Goal: Information Seeking & Learning: Find specific page/section

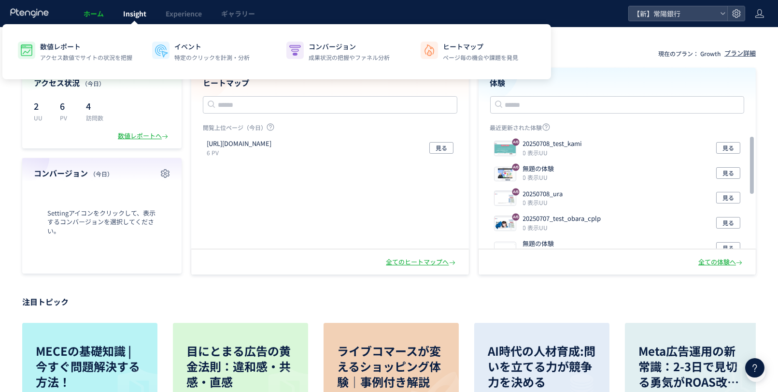
click at [138, 16] on span "Insight" at bounding box center [134, 14] width 23 height 10
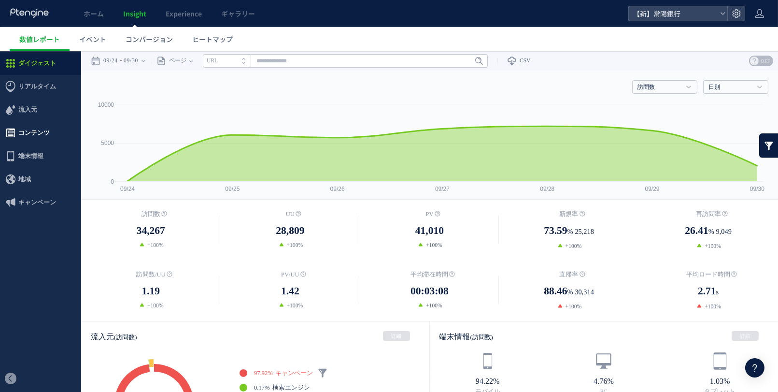
click at [58, 129] on span "コンテンツ" at bounding box center [40, 132] width 81 height 23
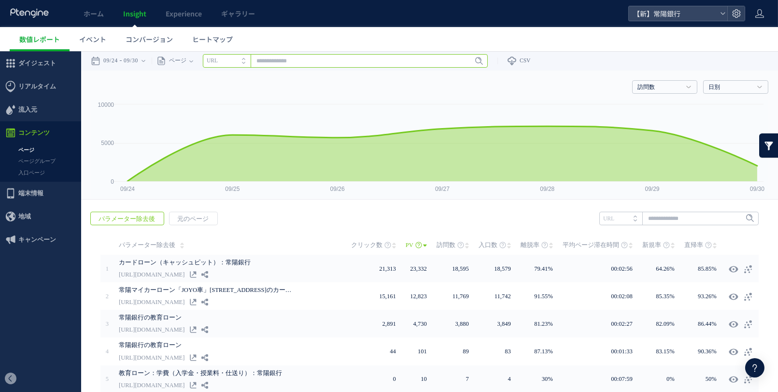
click at [302, 63] on input "text" at bounding box center [345, 61] width 285 height 14
type input "*"
click at [700, 220] on input "text" at bounding box center [678, 219] width 159 height 14
type input "**"
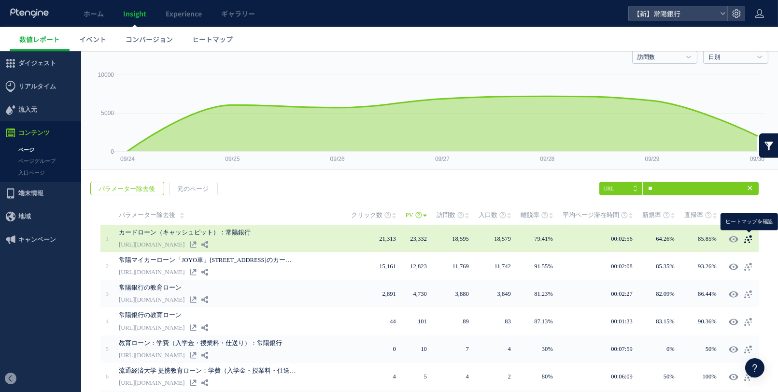
click at [746, 238] on icon at bounding box center [748, 239] width 10 height 10
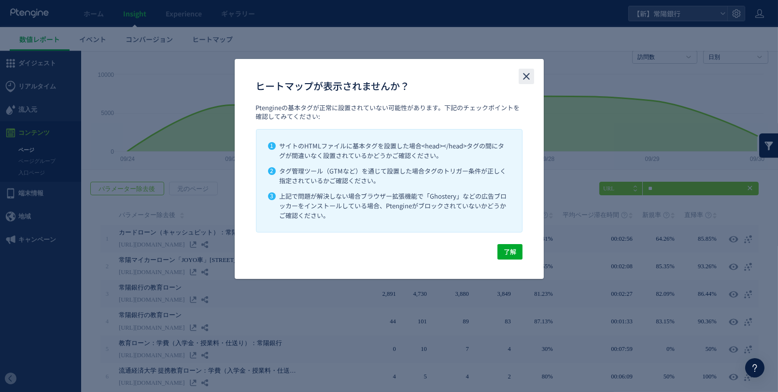
click at [527, 78] on icon "close" at bounding box center [527, 77] width 12 height 12
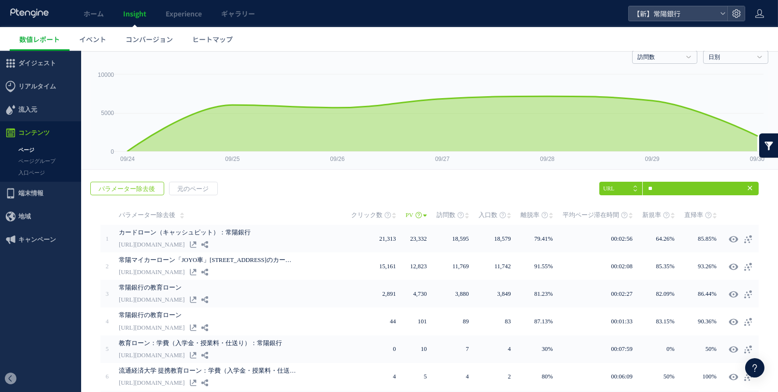
click at [749, 190] on icon at bounding box center [750, 188] width 8 height 8
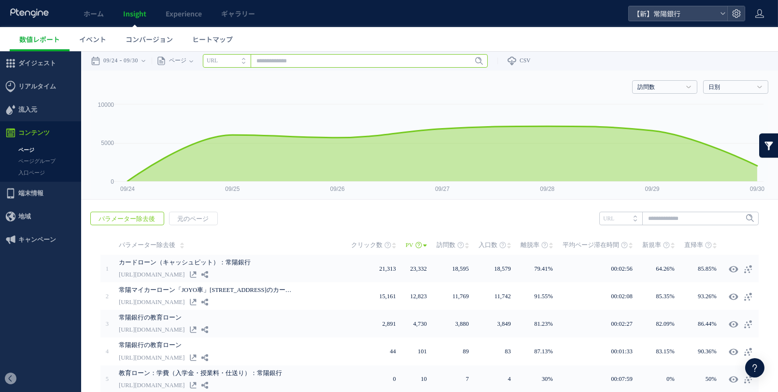
click at [377, 64] on input "text" at bounding box center [345, 61] width 285 height 14
paste input "**********"
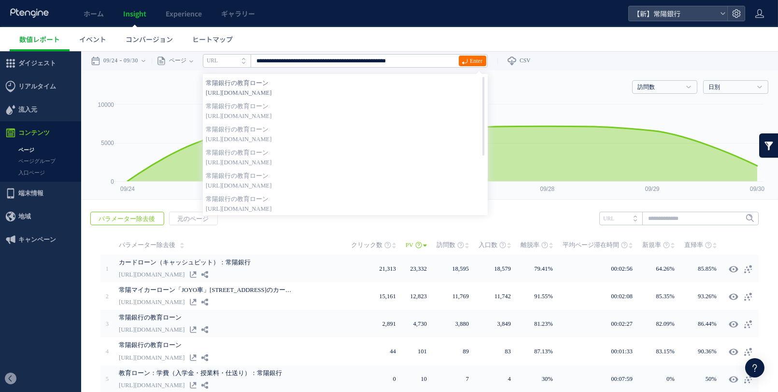
click at [414, 83] on strong "常陽銀行の教育ローン" at bounding box center [345, 83] width 279 height 10
type input "**********"
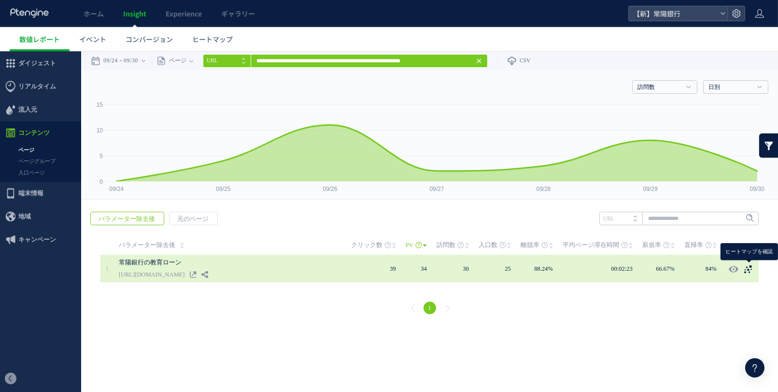
click at [745, 269] on use at bounding box center [748, 269] width 8 height 8
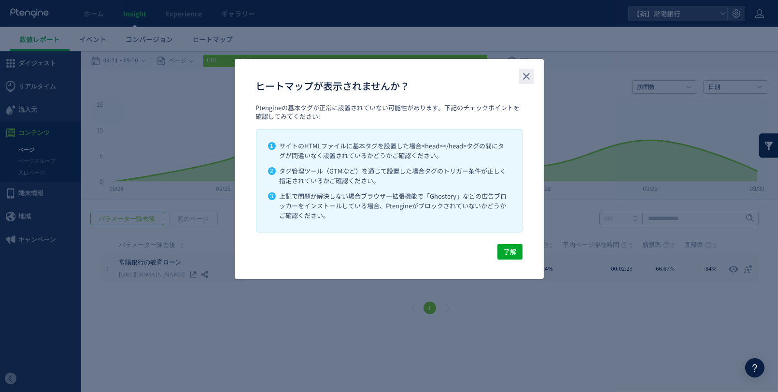
click at [519, 75] on button "close" at bounding box center [526, 76] width 15 height 15
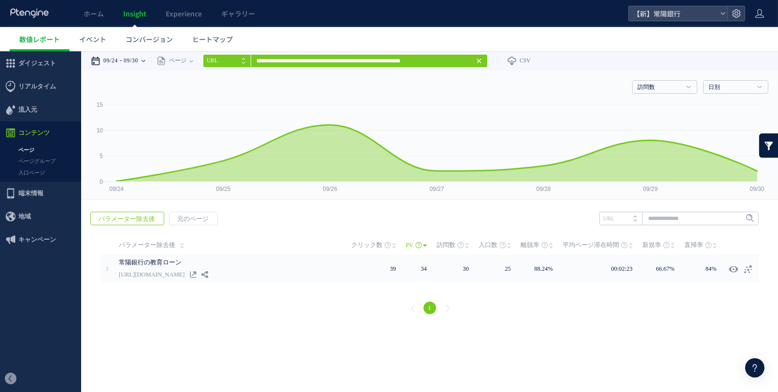
click at [138, 61] on time "09/30" at bounding box center [131, 60] width 14 height 19
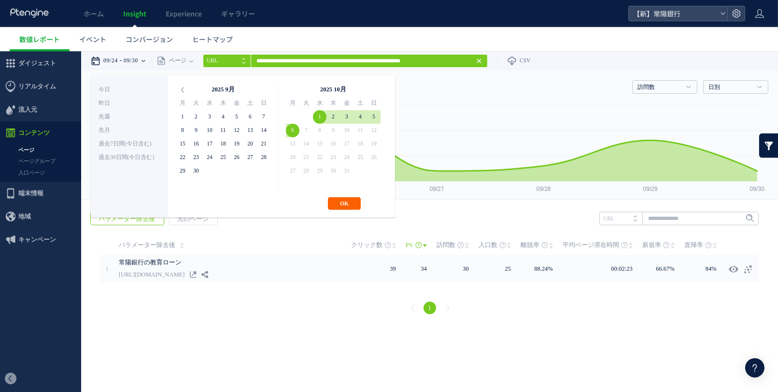
click at [335, 204] on button "OK" at bounding box center [344, 203] width 33 height 13
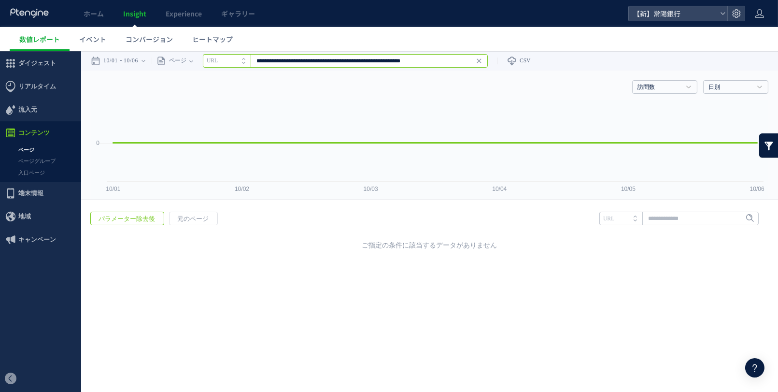
click at [488, 62] on input "**********" at bounding box center [345, 61] width 285 height 14
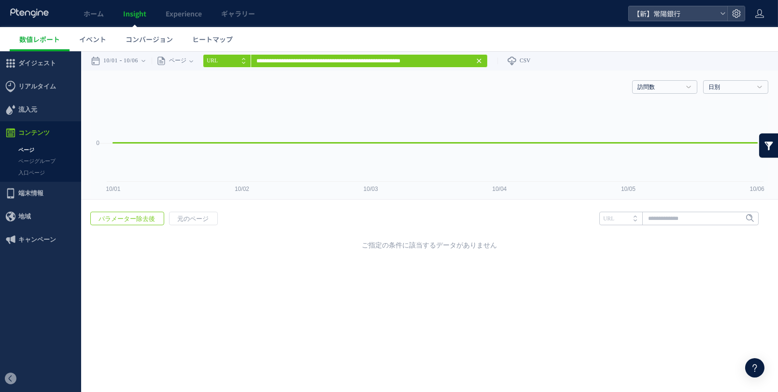
click at [483, 62] on icon at bounding box center [479, 61] width 8 height 8
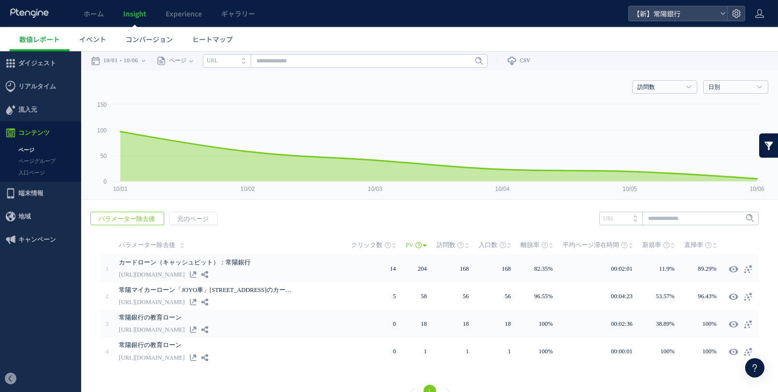
scroll to position [16, 0]
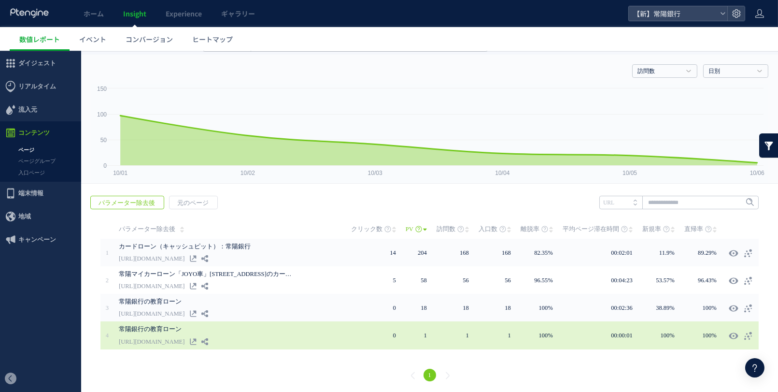
click at [184, 340] on link "[URL][DOMAIN_NAME]" at bounding box center [152, 342] width 66 height 12
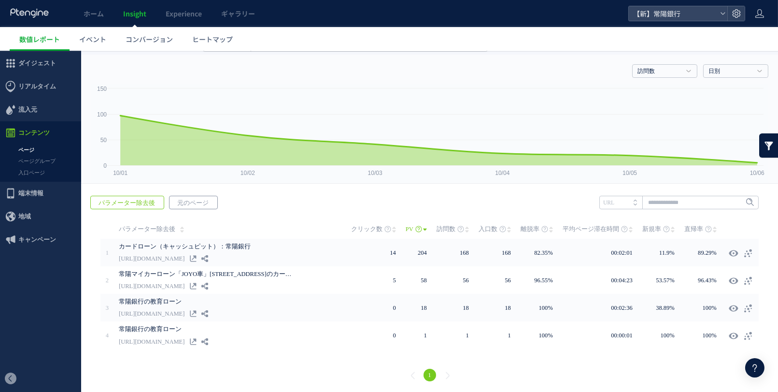
click at [194, 206] on span "元のページ" at bounding box center [193, 203] width 47 height 14
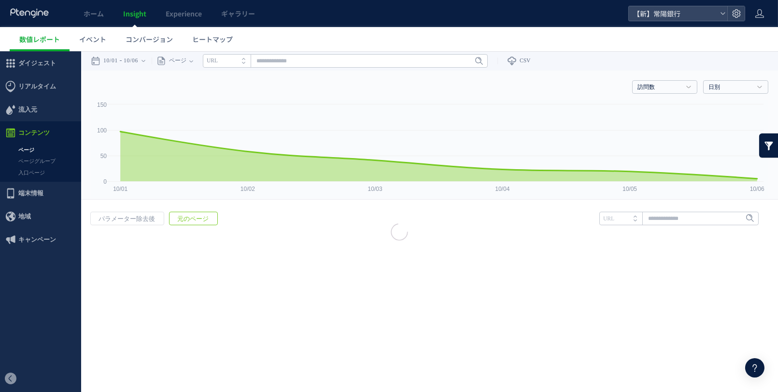
scroll to position [0, 0]
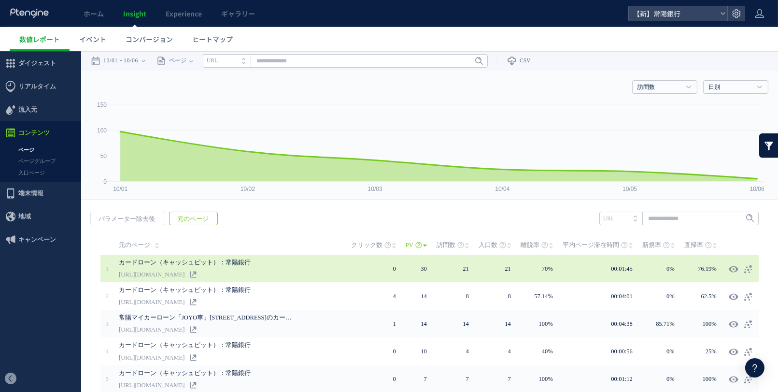
click at [184, 274] on link "[URL][DOMAIN_NAME]" at bounding box center [152, 275] width 66 height 12
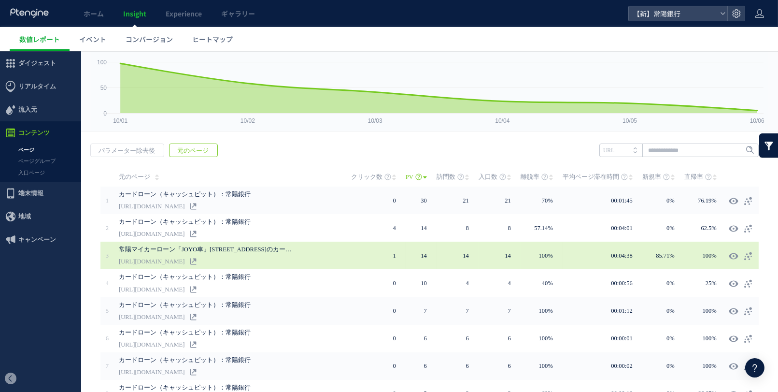
scroll to position [182, 0]
